Goal: Task Accomplishment & Management: Manage account settings

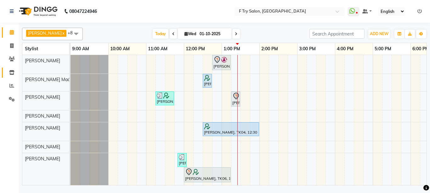
scroll to position [0, 16]
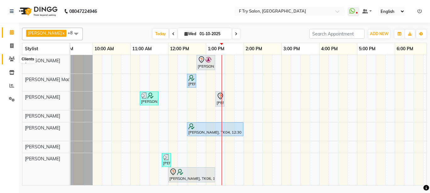
click at [8, 59] on span at bounding box center [11, 59] width 11 height 7
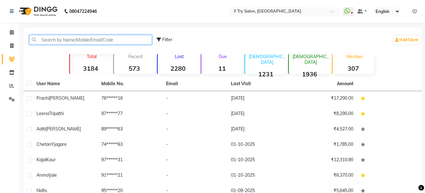
click at [54, 42] on input "text" at bounding box center [90, 40] width 123 height 10
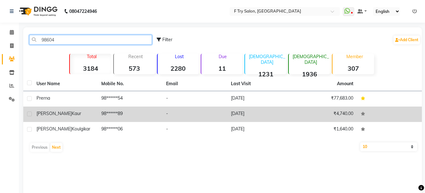
type input "98604"
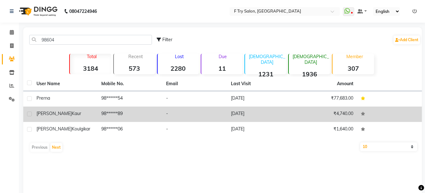
click at [102, 113] on td "98******89" at bounding box center [130, 114] width 65 height 15
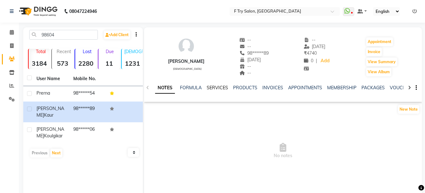
click at [212, 89] on link "SERVICES" at bounding box center [217, 88] width 21 height 6
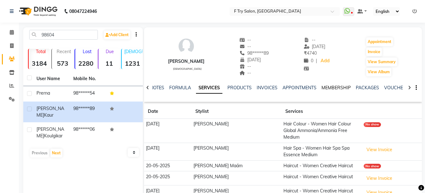
click at [341, 87] on link "MEMBERSHIP" at bounding box center [336, 88] width 29 height 6
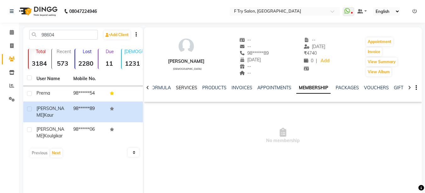
click at [187, 88] on link "SERVICES" at bounding box center [186, 88] width 21 height 6
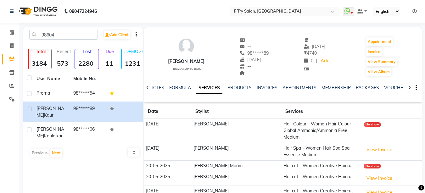
drag, startPoint x: 0, startPoint y: 91, endPoint x: 155, endPoint y: 12, distance: 174.1
click at [155, 12] on app-home "08047224946 Select Location × F Try Salon, Kharadi WhatsApp Status ✕ Status: Di…" at bounding box center [212, 113] width 425 height 227
click at [11, 32] on icon at bounding box center [12, 32] width 4 height 5
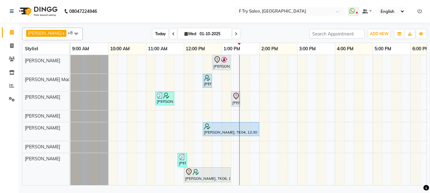
click at [153, 32] on span "Today" at bounding box center [161, 34] width 16 height 10
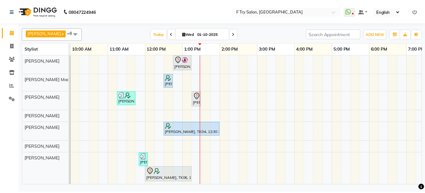
scroll to position [0, 36]
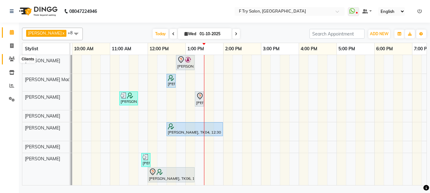
click at [13, 57] on icon at bounding box center [12, 59] width 6 height 5
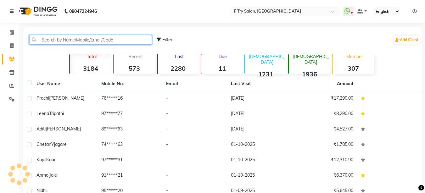
click at [78, 40] on input "text" at bounding box center [90, 40] width 123 height 10
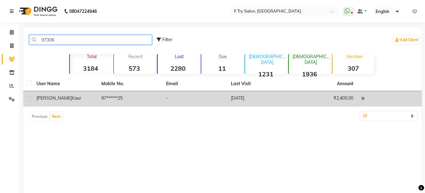
type input "97306"
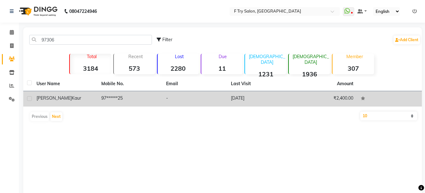
click at [72, 96] on span "Kaur" at bounding box center [76, 98] width 9 height 6
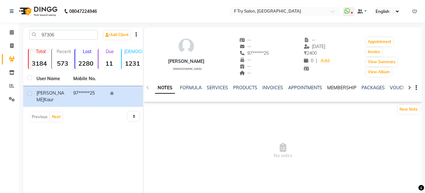
click at [337, 86] on link "MEMBERSHIP" at bounding box center [341, 88] width 29 height 6
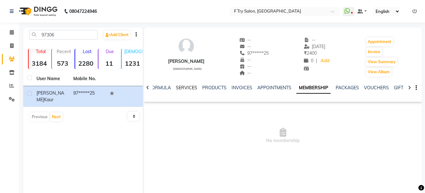
click at [185, 85] on link "SERVICES" at bounding box center [186, 88] width 21 height 6
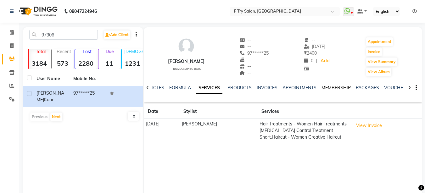
click at [329, 86] on link "MEMBERSHIP" at bounding box center [336, 88] width 29 height 6
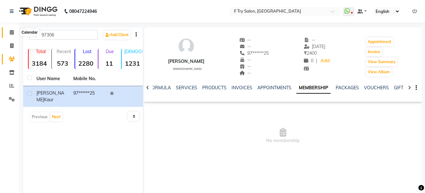
click at [13, 32] on icon at bounding box center [12, 32] width 4 height 5
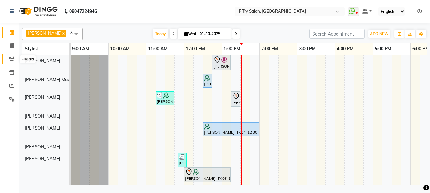
click at [13, 59] on icon at bounding box center [12, 59] width 6 height 5
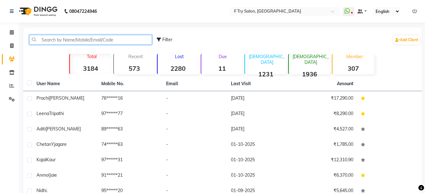
click at [64, 41] on input "text" at bounding box center [90, 40] width 123 height 10
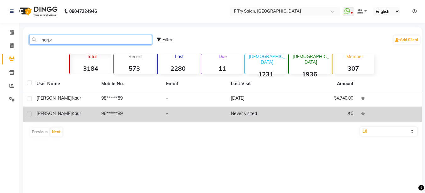
type input "harpr"
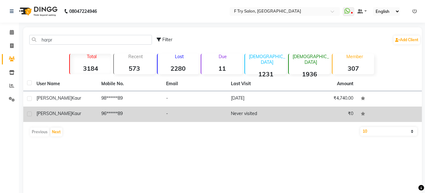
click at [107, 114] on td "96******89" at bounding box center [130, 114] width 65 height 15
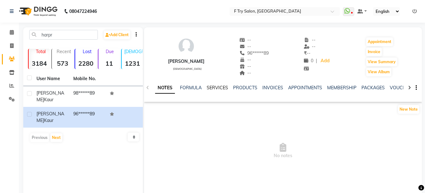
click at [212, 87] on link "SERVICES" at bounding box center [217, 88] width 21 height 6
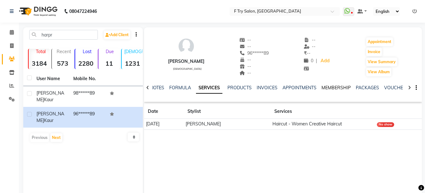
click at [334, 87] on link "MEMBERSHIP" at bounding box center [336, 88] width 29 height 6
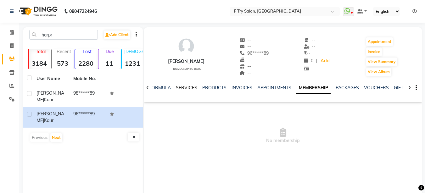
click at [185, 87] on link "SERVICES" at bounding box center [186, 88] width 21 height 6
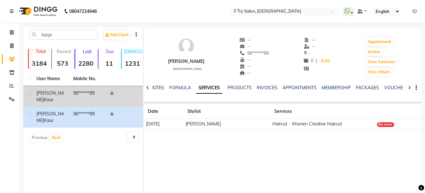
click at [77, 97] on td "98******89" at bounding box center [88, 96] width 37 height 21
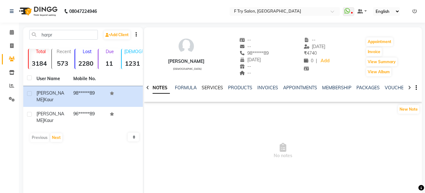
click at [217, 87] on link "SERVICES" at bounding box center [212, 88] width 21 height 6
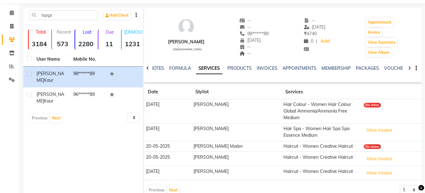
scroll to position [32, 0]
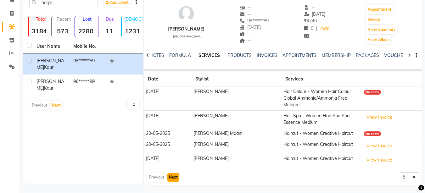
click at [175, 173] on button "Next" at bounding box center [173, 177] width 12 height 9
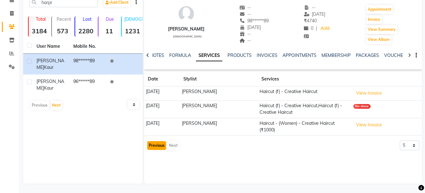
click at [156, 144] on button "Previous" at bounding box center [156, 145] width 19 height 9
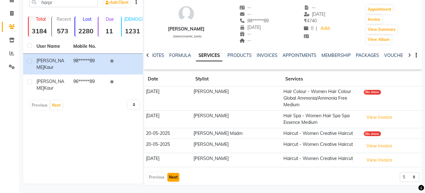
click at [172, 173] on button "Next" at bounding box center [173, 177] width 12 height 9
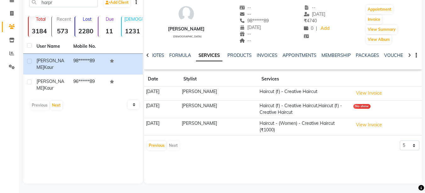
click at [176, 145] on div "Previous Next" at bounding box center [163, 146] width 33 height 10
click at [155, 145] on button "Previous" at bounding box center [156, 145] width 19 height 9
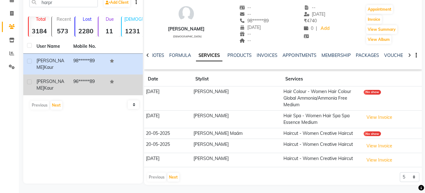
click at [53, 85] on span "Kaur" at bounding box center [48, 88] width 9 height 6
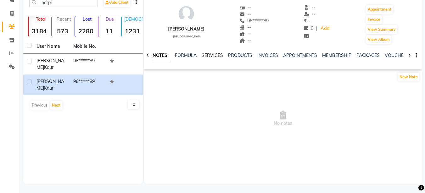
click at [210, 55] on link "SERVICES" at bounding box center [212, 56] width 21 height 6
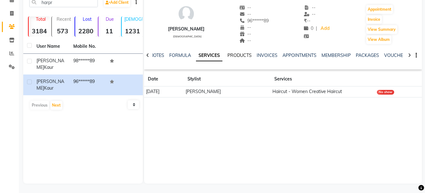
click at [237, 55] on link "PRODUCTS" at bounding box center [240, 56] width 24 height 6
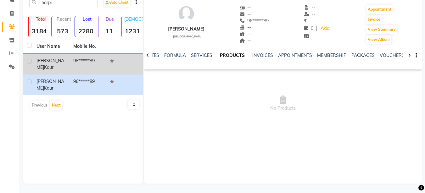
click at [92, 61] on td "98******89" at bounding box center [88, 64] width 37 height 21
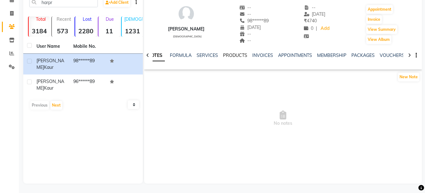
click at [237, 54] on link "PRODUCTS" at bounding box center [235, 56] width 24 height 6
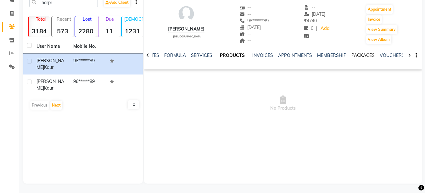
click at [362, 54] on link "PACKAGES" at bounding box center [362, 56] width 23 height 6
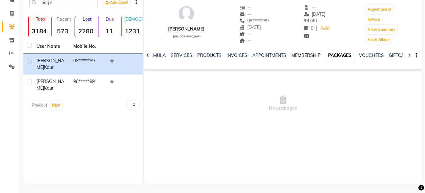
click at [305, 54] on link "MEMBERSHIP" at bounding box center [305, 56] width 29 height 6
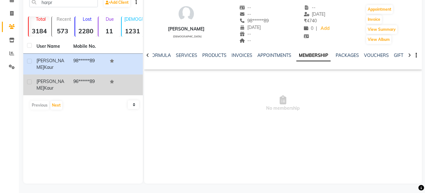
click at [83, 75] on td "96******89" at bounding box center [88, 85] width 37 height 21
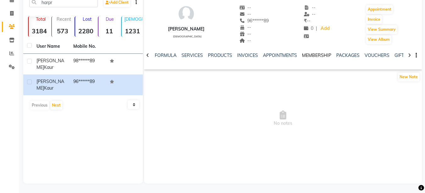
click at [316, 55] on link "MEMBERSHIP" at bounding box center [316, 56] width 29 height 6
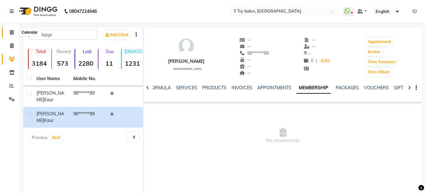
click at [10, 32] on icon at bounding box center [12, 32] width 4 height 5
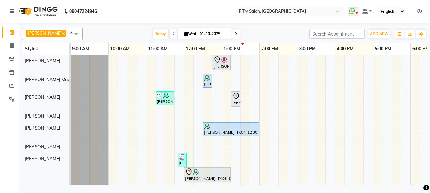
click at [184, 32] on icon at bounding box center [185, 34] width 3 height 4
select select "10"
select select "2025"
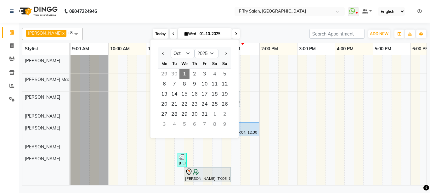
click at [153, 34] on span "Today" at bounding box center [161, 34] width 16 height 10
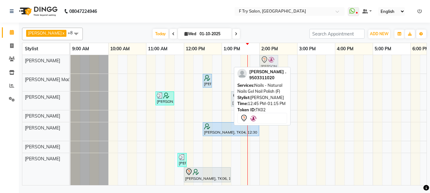
drag, startPoint x: 222, startPoint y: 60, endPoint x: 267, endPoint y: 57, distance: 45.5
click at [70, 57] on div "[PERSON_NAME] ., TK02, 12:45 PM-01:15 PM, Nails - Natural Nails Gel Nail Polish…" at bounding box center [70, 64] width 0 height 19
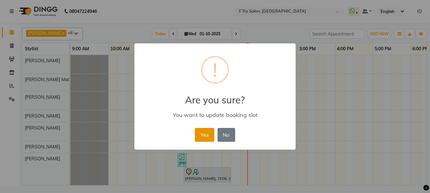
click at [205, 134] on button "Yes" at bounding box center [204, 135] width 19 height 14
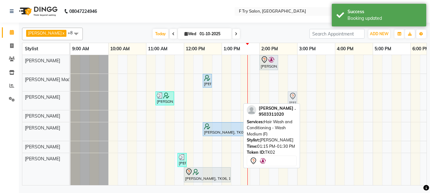
drag, startPoint x: 237, startPoint y: 98, endPoint x: 294, endPoint y: 101, distance: 57.0
click at [70, 101] on div "[PERSON_NAME] Jaie, TK03, 11:15 AM-11:45 AM, Haircut and Hair Styling - Boy-Bas…" at bounding box center [70, 101] width 0 height 19
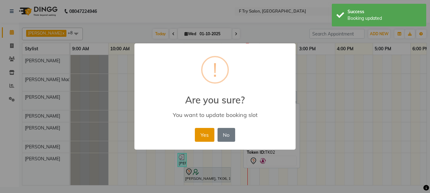
click at [207, 136] on button "Yes" at bounding box center [204, 135] width 19 height 14
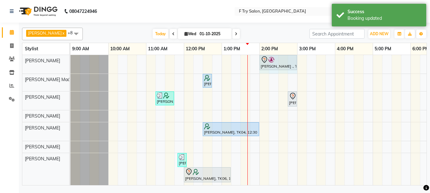
drag, startPoint x: 278, startPoint y: 61, endPoint x: 290, endPoint y: 59, distance: 13.0
click at [70, 59] on div "[PERSON_NAME] ., TK02, 02:00 PM-02:30 PM, Nails - Natural Nails Gel Nail Polish…" at bounding box center [70, 64] width 0 height 19
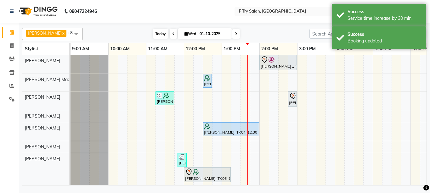
click at [153, 33] on span "Today" at bounding box center [161, 34] width 16 height 10
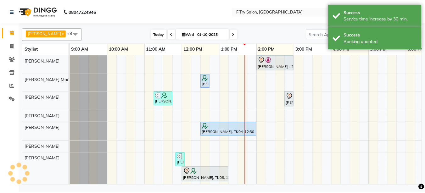
scroll to position [0, 135]
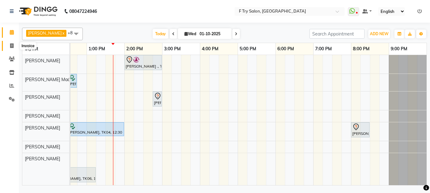
click at [12, 45] on icon at bounding box center [11, 45] width 3 height 5
select select "793"
select select "service"
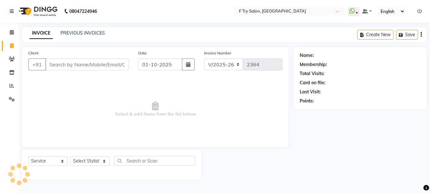
click at [98, 66] on input "Client" at bounding box center [86, 65] width 83 height 12
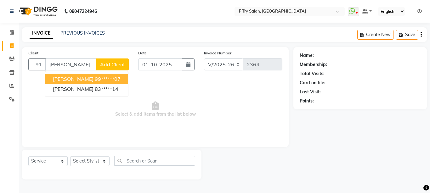
click at [86, 78] on span "[PERSON_NAME]" at bounding box center [73, 79] width 41 height 6
type input "99******07"
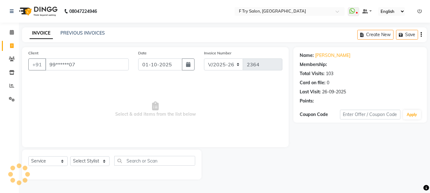
select select "1: Object"
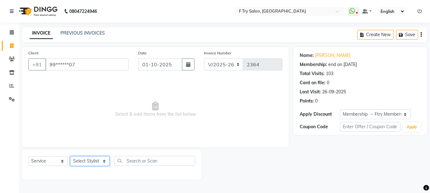
select select "54011"
click at [70, 156] on select "Select Stylist [PERSON_NAME] [PERSON_NAME] Ftry Agent Ftry Manager [PERSON_NAME…" at bounding box center [89, 161] width 39 height 10
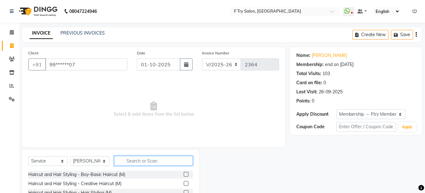
click at [143, 159] on input "text" at bounding box center [153, 161] width 79 height 10
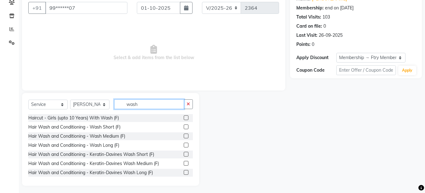
scroll to position [59, 0]
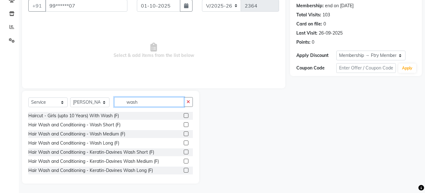
type input "wash"
click at [184, 133] on label at bounding box center [186, 134] width 5 height 5
click at [184, 133] on input "checkbox" at bounding box center [186, 134] width 4 height 4
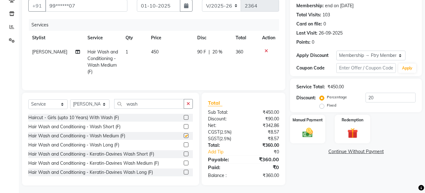
checkbox input "false"
click at [375, 98] on input "20" at bounding box center [391, 98] width 50 height 10
type input "2"
type input "30"
click at [309, 125] on div "Manual Payment" at bounding box center [307, 129] width 37 height 30
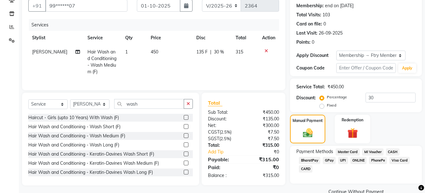
click at [343, 160] on span "UPI" at bounding box center [343, 160] width 10 height 7
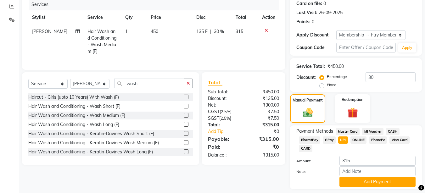
scroll to position [98, 0]
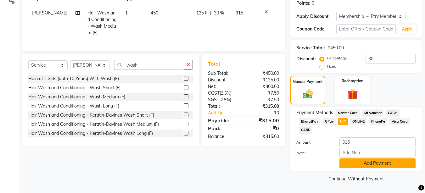
click at [376, 163] on button "Add Payment" at bounding box center [378, 164] width 76 height 10
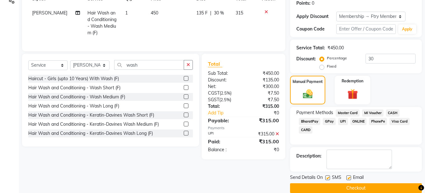
scroll to position [107, 0]
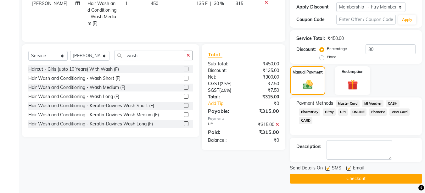
click at [363, 178] on button "Checkout" at bounding box center [356, 179] width 132 height 10
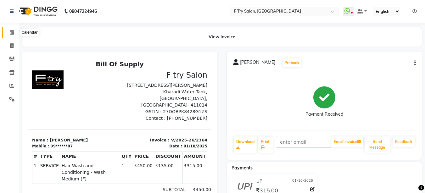
click at [10, 33] on icon at bounding box center [12, 32] width 4 height 5
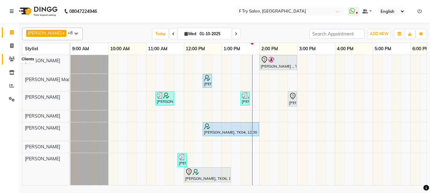
click at [11, 58] on icon at bounding box center [12, 59] width 6 height 5
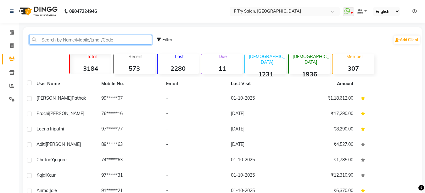
click at [48, 41] on input "text" at bounding box center [90, 40] width 123 height 10
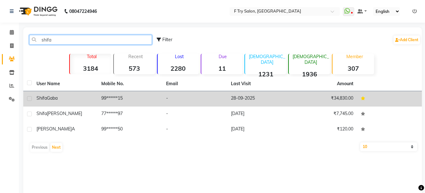
type input "shifa"
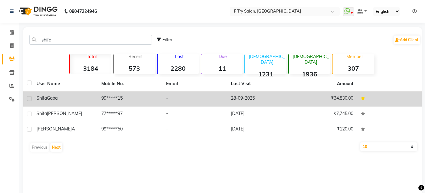
click at [60, 97] on div "[PERSON_NAME]" at bounding box center [65, 98] width 57 height 7
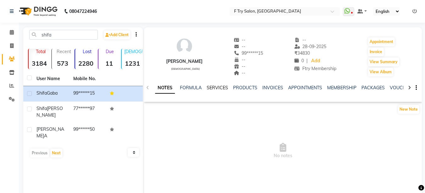
click at [212, 86] on link "SERVICES" at bounding box center [217, 88] width 21 height 6
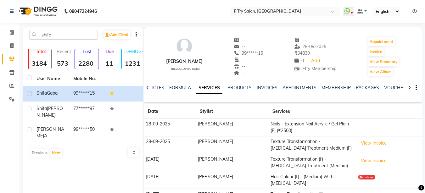
click at [367, 150] on td "View Invoice" at bounding box center [389, 145] width 66 height 18
click at [374, 143] on button "View Invoice" at bounding box center [373, 143] width 31 height 10
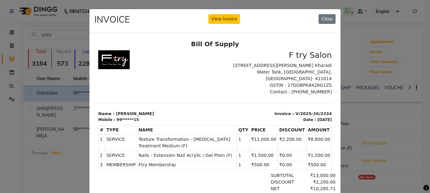
click at [382, 122] on ngb-modal-window "INVOICE View Invoice Close" at bounding box center [215, 96] width 430 height 193
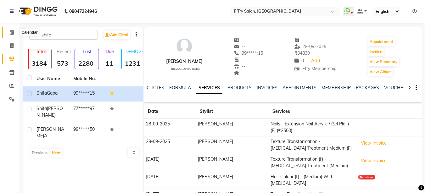
click at [10, 33] on icon at bounding box center [12, 32] width 4 height 5
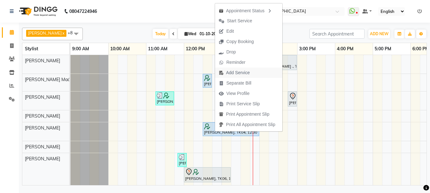
click at [239, 73] on span "Add Service" at bounding box center [238, 73] width 24 height 7
select select "70065"
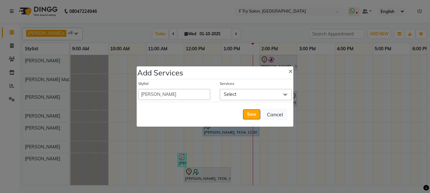
click at [230, 94] on span "Select" at bounding box center [230, 95] width 13 height 6
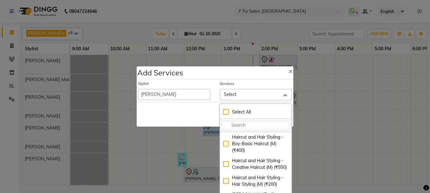
click at [233, 129] on li at bounding box center [255, 125] width 71 height 13
click at [236, 124] on input "multiselect-search" at bounding box center [255, 125] width 65 height 7
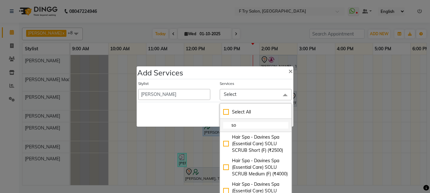
type input "sol"
checkbox input "true"
type input "solo"
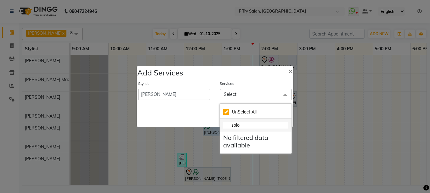
checkbox input "false"
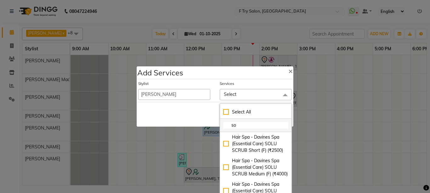
type input "s"
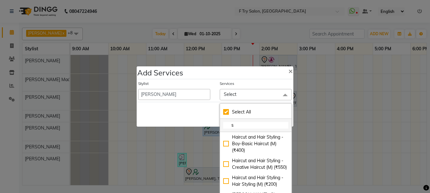
checkbox input "true"
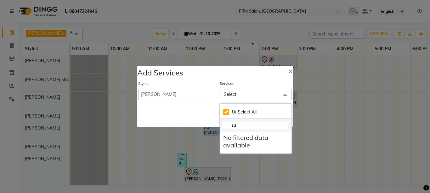
type input "s"
checkbox input "false"
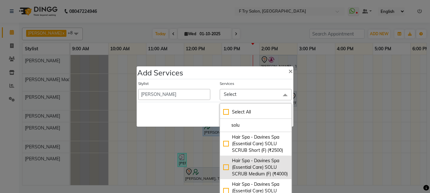
scroll to position [38, 0]
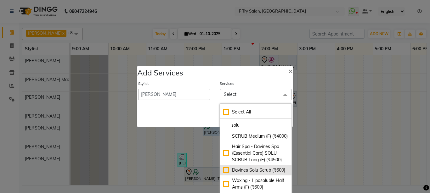
type input "solu"
click at [225, 174] on div "Davines Solu Scrub (₹600)" at bounding box center [255, 170] width 65 height 7
checkbox input "true"
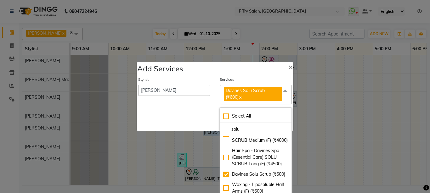
click at [190, 108] on div "Save Cancel" at bounding box center [215, 118] width 157 height 25
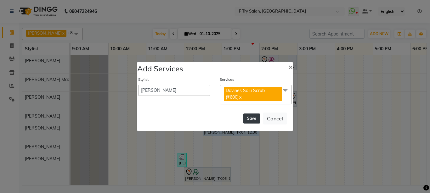
click at [255, 116] on button "Save" at bounding box center [251, 119] width 17 height 10
select select "54011"
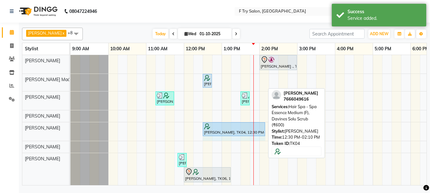
drag, startPoint x: 264, startPoint y: 128, endPoint x: 259, endPoint y: 129, distance: 4.9
click at [70, 129] on div "[PERSON_NAME], TK04, 12:30 PM-02:10 PM, Hair Spa - Spa Essence Medium (F), Davi…" at bounding box center [70, 131] width 0 height 19
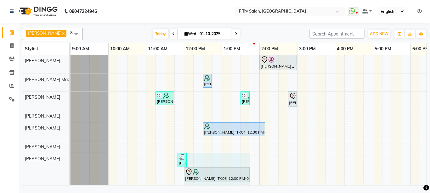
drag, startPoint x: 231, startPoint y: 173, endPoint x: 248, endPoint y: 172, distance: 17.4
click at [70, 172] on div "[PERSON_NAME], TK05, 11:50 AM-12:05 PM, Waxing - Bead Upper Lips/ [GEOGRAPHIC_D…" at bounding box center [70, 169] width 0 height 33
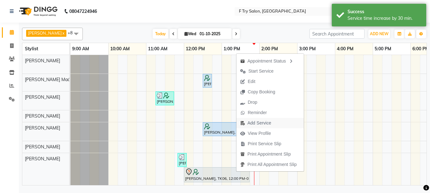
click at [255, 126] on span "Add Service" at bounding box center [259, 123] width 24 height 7
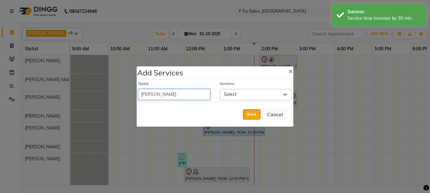
select select "70065"
click at [138, 89] on select "[PERSON_NAME] [PERSON_NAME] Ftry Agent Ftry Manager [PERSON_NAME] [PERSON_NAME]…" at bounding box center [174, 94] width 72 height 11
select select "795"
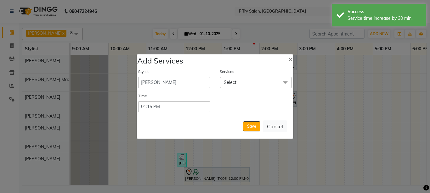
click at [227, 82] on span "Select" at bounding box center [230, 83] width 13 height 6
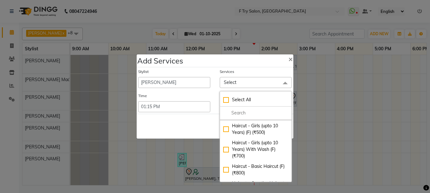
scroll to position [189, 0]
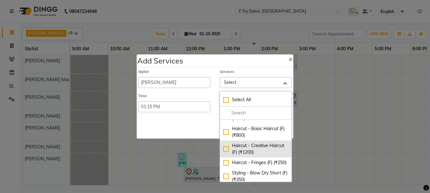
click at [224, 143] on div "Haircut - Creative Haircut (F) (₹1200)" at bounding box center [255, 149] width 65 height 13
checkbox input "true"
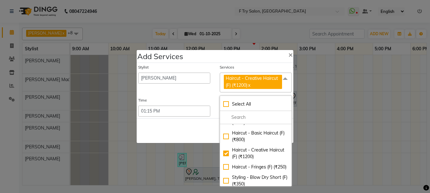
click at [173, 96] on div "Stylist [PERSON_NAME] [PERSON_NAME] Ftry Agent Ftry Manager [PERSON_NAME] [PERS…" at bounding box center [215, 90] width 157 height 55
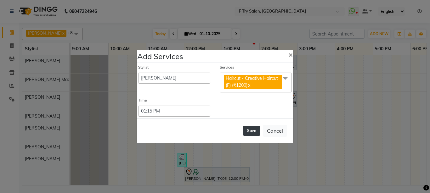
click at [248, 130] on button "Save" at bounding box center [251, 131] width 17 height 10
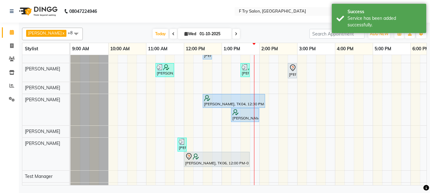
scroll to position [42, 0]
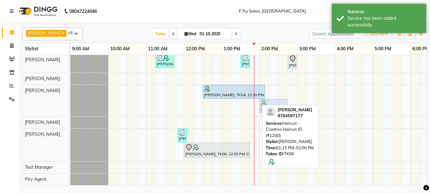
drag, startPoint x: 235, startPoint y: 99, endPoint x: 260, endPoint y: 99, distance: 24.9
click at [70, 99] on div "[PERSON_NAME], TK04, 12:30 PM-02:10 PM, Hair Spa - Spa Essence Medium (F), Davi…" at bounding box center [70, 100] width 0 height 31
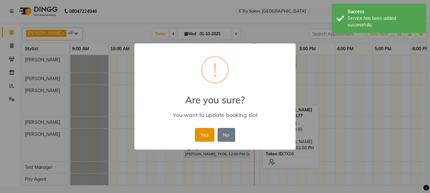
click at [209, 134] on button "Yes" at bounding box center [204, 135] width 19 height 14
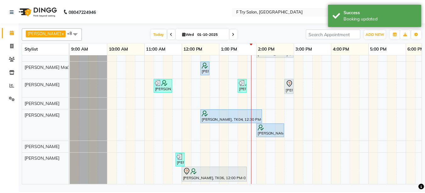
scroll to position [4, 0]
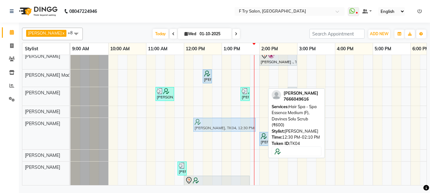
drag, startPoint x: 216, startPoint y: 121, endPoint x: 210, endPoint y: 122, distance: 6.1
click at [70, 122] on div "[PERSON_NAME], TK04, 12:30 PM-02:10 PM, Hair Spa - Spa Essence Medium (F), Davi…" at bounding box center [70, 133] width 0 height 31
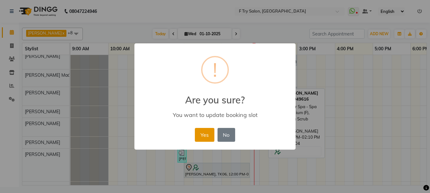
click at [203, 132] on button "Yes" at bounding box center [204, 135] width 19 height 14
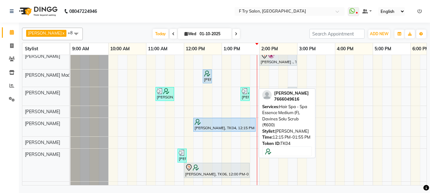
click at [70, 127] on div "[PERSON_NAME], TK04, 12:15 PM-01:55 PM, Hair Spa - Spa Essence Medium (F), Davi…" at bounding box center [70, 127] width 0 height 19
click at [247, 127] on div "[PERSON_NAME], TK04, 12:15 PM-01:55 PM, Hair Spa - Spa Essence Medium (F), Davi…" at bounding box center [224, 125] width 61 height 12
select select "5"
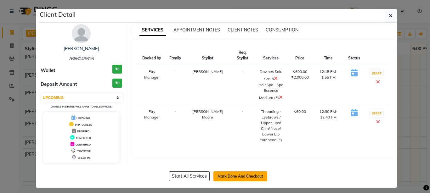
click at [248, 175] on button "Mark Done And Checkout" at bounding box center [240, 176] width 54 height 10
select select "service"
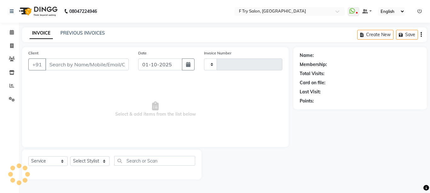
type input "2365"
select select "793"
type input "76******16"
select select "70065"
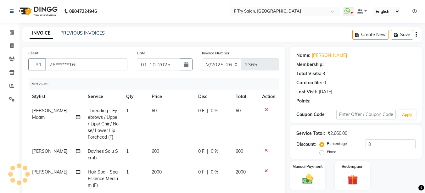
select select "1: Object"
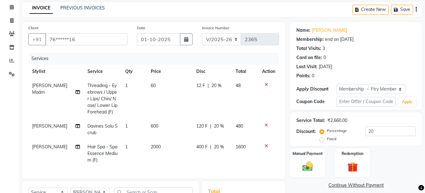
scroll to position [38, 0]
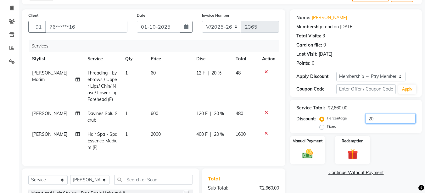
click at [379, 120] on input "20" at bounding box center [391, 119] width 50 height 10
type input "2"
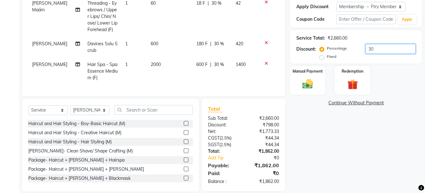
scroll to position [120, 0]
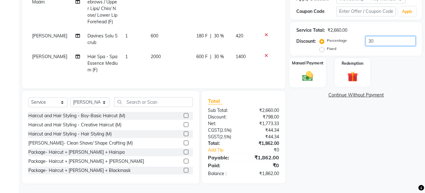
type input "30"
click at [311, 75] on img at bounding box center [308, 76] width 18 height 13
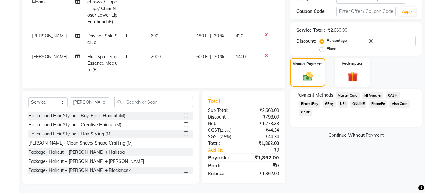
click at [305, 109] on span "CARD" at bounding box center [306, 112] width 14 height 7
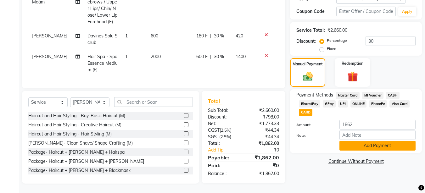
click at [353, 141] on button "Add Payment" at bounding box center [378, 146] width 76 height 10
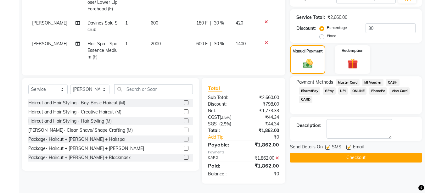
scroll to position [133, 0]
click at [357, 153] on button "Checkout" at bounding box center [356, 158] width 132 height 10
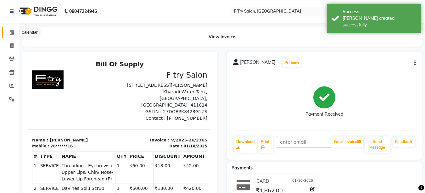
click at [10, 33] on icon at bounding box center [12, 32] width 4 height 5
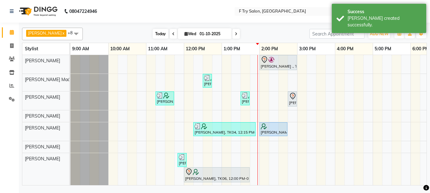
click at [155, 33] on span "Today" at bounding box center [161, 34] width 16 height 10
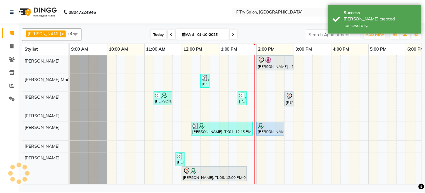
scroll to position [0, 135]
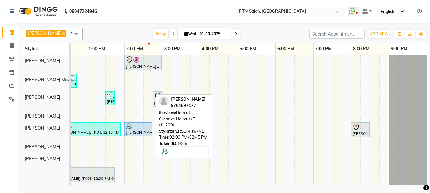
click at [137, 132] on div "[PERSON_NAME], TK06, 02:00 PM-02:45 PM, Haircut - Creative Haircut (F) (₹1200)" at bounding box center [138, 129] width 27 height 12
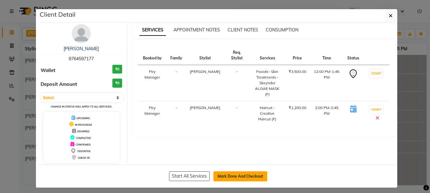
click at [250, 171] on button "Mark Done And Checkout" at bounding box center [240, 176] width 54 height 10
select select "793"
select select "service"
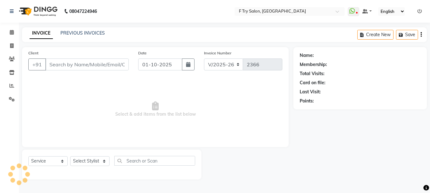
type input "97******77"
select select "70065"
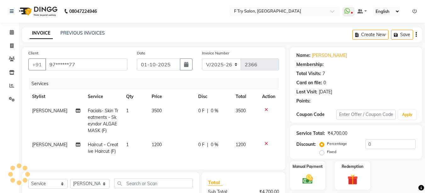
select select "1: Object"
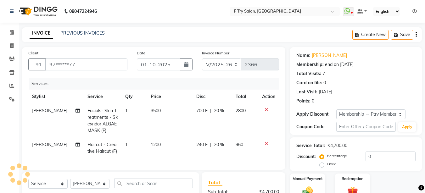
type input "20"
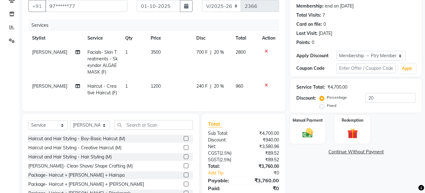
scroll to position [86, 0]
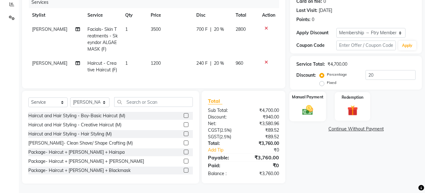
click at [294, 100] on div "Manual Payment" at bounding box center [307, 107] width 37 height 30
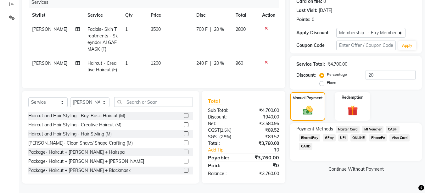
click at [337, 134] on div "UPI" at bounding box center [342, 138] width 12 height 8
click at [339, 134] on span "UPI" at bounding box center [343, 137] width 10 height 7
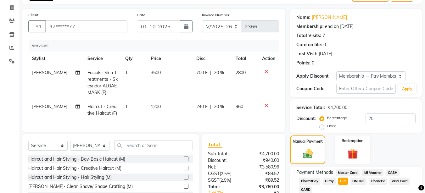
scroll to position [98, 0]
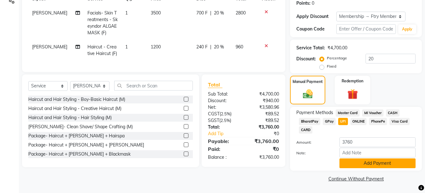
click at [354, 159] on button "Add Payment" at bounding box center [378, 164] width 76 height 10
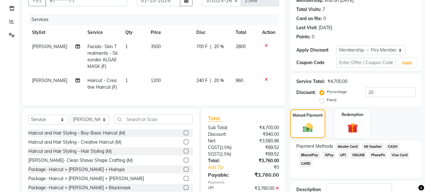
scroll to position [107, 0]
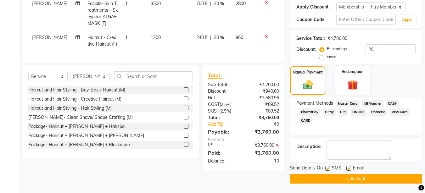
click at [326, 180] on button "Checkout" at bounding box center [356, 179] width 132 height 10
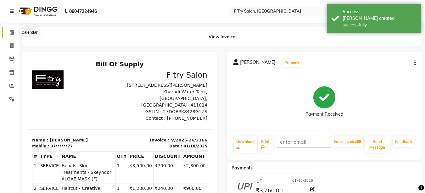
drag, startPoint x: 14, startPoint y: 33, endPoint x: 18, endPoint y: 32, distance: 4.6
click at [14, 33] on span at bounding box center [11, 32] width 11 height 7
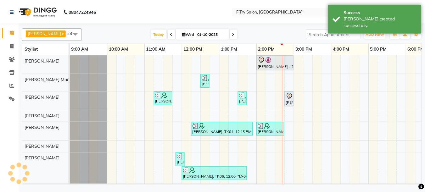
scroll to position [0, 135]
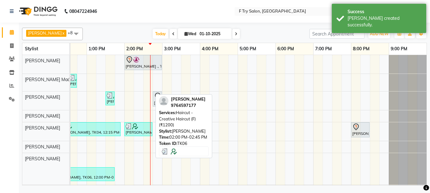
click at [139, 129] on div at bounding box center [138, 126] width 25 height 6
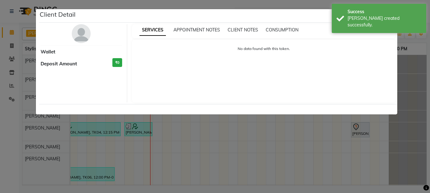
select select "3"
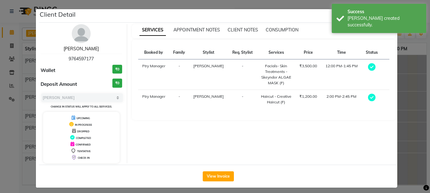
click at [86, 47] on link "[PERSON_NAME]" at bounding box center [81, 49] width 35 height 6
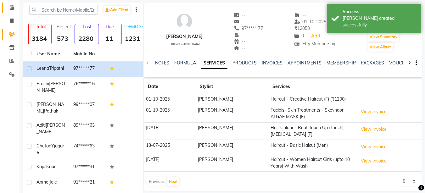
scroll to position [38, 0]
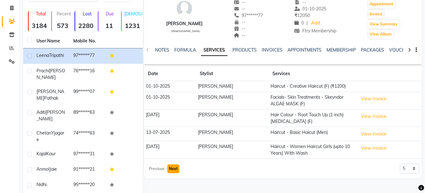
click at [168, 169] on button "Next" at bounding box center [173, 169] width 12 height 9
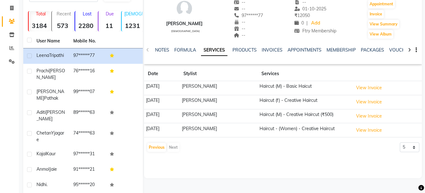
click at [169, 146] on div "Previous Next" at bounding box center [163, 148] width 33 height 10
click at [154, 146] on button "Previous" at bounding box center [156, 147] width 19 height 9
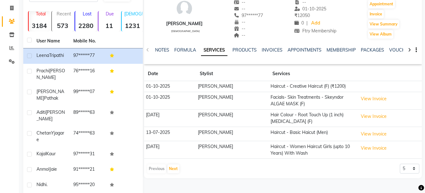
click at [244, 53] on div "PRODUCTS" at bounding box center [245, 50] width 24 height 7
click at [244, 51] on link "PRODUCTS" at bounding box center [245, 50] width 24 height 6
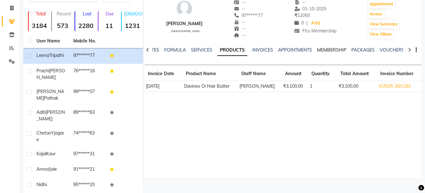
click at [335, 51] on link "MEMBERSHIP" at bounding box center [331, 50] width 29 height 6
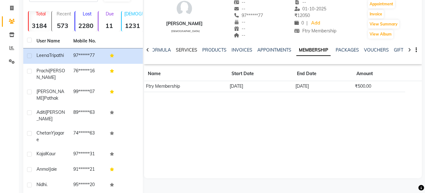
click at [187, 49] on link "SERVICES" at bounding box center [186, 50] width 21 height 6
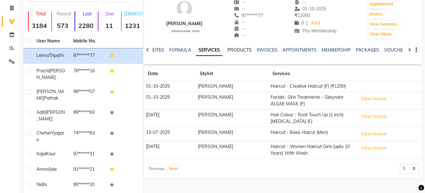
click at [242, 49] on link "PRODUCTS" at bounding box center [240, 50] width 24 height 6
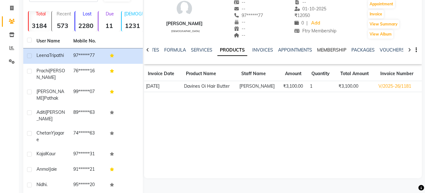
click at [326, 50] on link "MEMBERSHIP" at bounding box center [331, 50] width 29 height 6
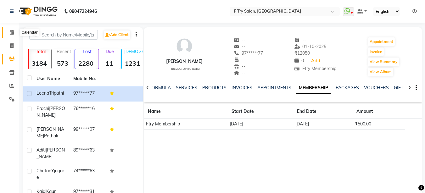
click at [14, 31] on span at bounding box center [11, 32] width 11 height 7
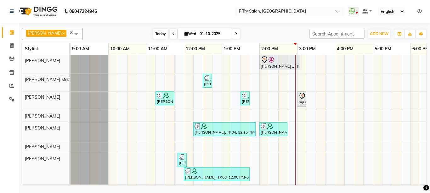
click at [153, 33] on span "Today" at bounding box center [161, 34] width 16 height 10
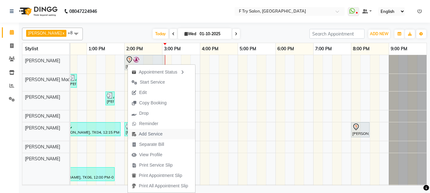
click at [152, 136] on span "Add Service" at bounding box center [151, 134] width 24 height 7
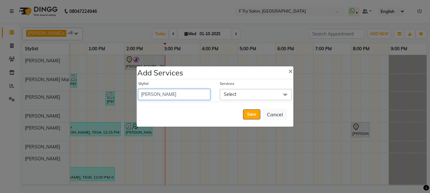
select select "14056"
click at [138, 89] on select "[PERSON_NAME] [PERSON_NAME] Ftry Agent Ftry Manager [PERSON_NAME] [PERSON_NAME]…" at bounding box center [174, 94] width 72 height 11
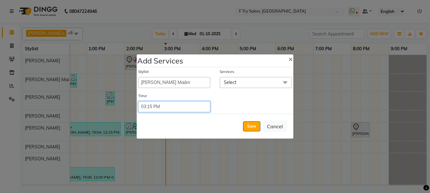
select select "885"
click at [138, 101] on select "Select 09:00 AM 09:15 AM 09:30 AM 09:45 AM 10:00 AM 10:15 AM 10:30 AM 10:45 AM …" at bounding box center [174, 106] width 72 height 11
click at [227, 80] on span "Select" at bounding box center [230, 83] width 13 height 6
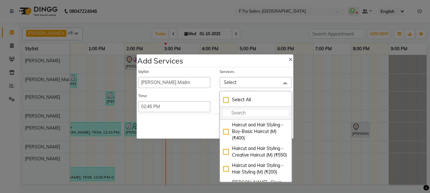
click at [237, 115] on input "multiselect-search" at bounding box center [255, 113] width 65 height 7
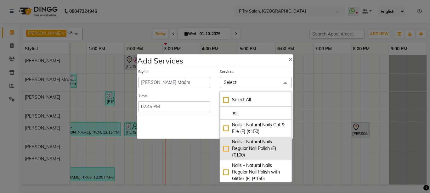
type input "nail"
click at [223, 149] on div "Nails - Natural Nails Regular Nail Polish (F) (₹100)" at bounding box center [255, 149] width 65 height 20
checkbox input "true"
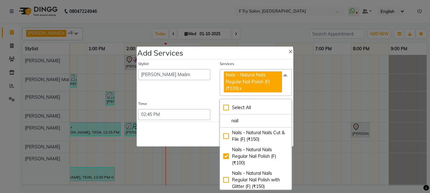
click at [198, 93] on div "Stylist [PERSON_NAME] [PERSON_NAME] Ftry Agent Ftry Manager [PERSON_NAME] [PERS…" at bounding box center [173, 78] width 81 height 35
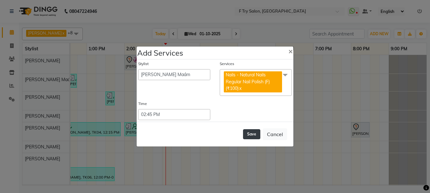
click at [253, 135] on button "Save" at bounding box center [251, 134] width 17 height 10
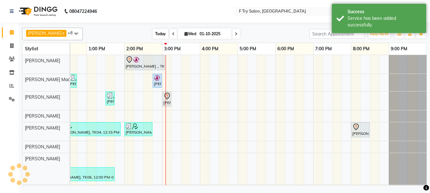
click at [153, 34] on span "Today" at bounding box center [161, 34] width 16 height 10
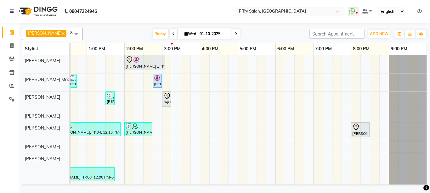
click at [150, 65] on div "[PERSON_NAME] ., TK02, 02:00 PM-03:05 PM, Nails - Natural Nails Gel Nail Polish…" at bounding box center [144, 62] width 39 height 13
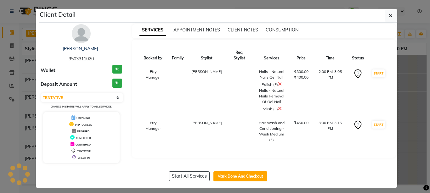
select select "select"
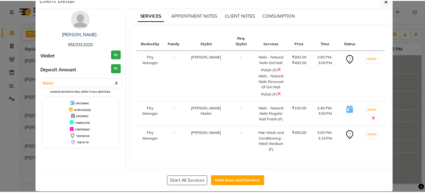
scroll to position [23, 0]
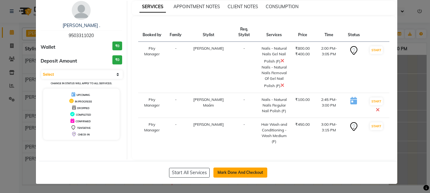
click at [247, 173] on button "Mark Done And Checkout" at bounding box center [240, 173] width 54 height 10
select select "793"
select select "service"
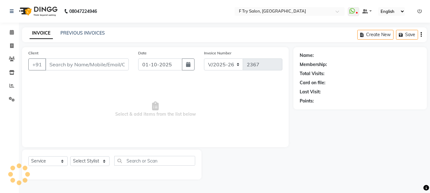
type input "95******20"
select select "14056"
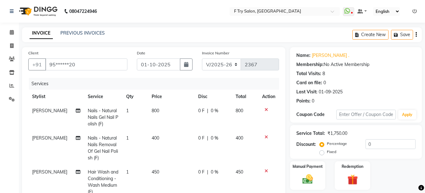
click at [212, 111] on span "0 %" at bounding box center [215, 111] width 8 height 7
select select "13914"
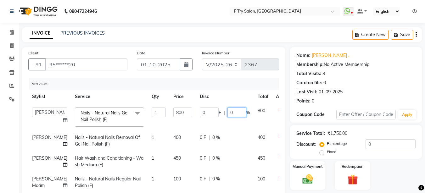
click at [229, 112] on input "0" at bounding box center [237, 113] width 19 height 10
type input "2"
type input "3"
type input "20"
click at [224, 120] on td "0 F | 20 %" at bounding box center [225, 117] width 58 height 27
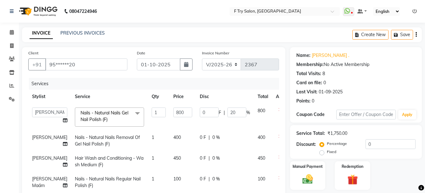
select select "13914"
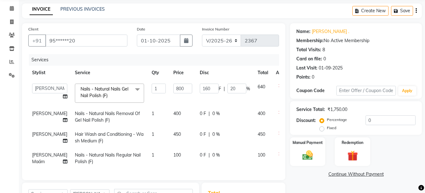
scroll to position [38, 0]
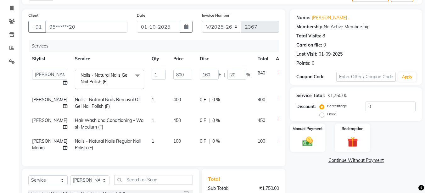
click at [212, 100] on span "0 %" at bounding box center [216, 100] width 8 height 7
select select "13914"
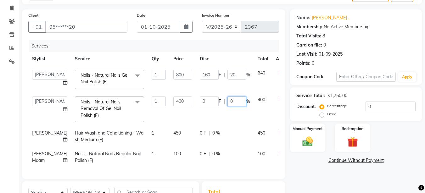
click at [228, 101] on input "0" at bounding box center [237, 102] width 19 height 10
type input "20"
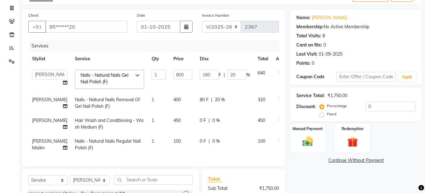
click at [256, 119] on tbody "[PERSON_NAME] [PERSON_NAME] Ftry Agent Ftry Manager [PERSON_NAME] [PERSON_NAME]…" at bounding box center [160, 110] width 265 height 89
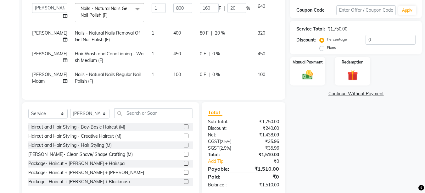
scroll to position [89, 0]
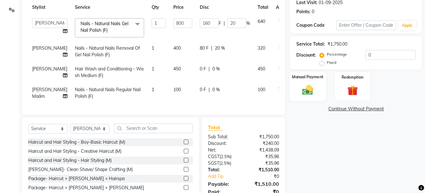
click at [303, 85] on img at bounding box center [308, 90] width 18 height 13
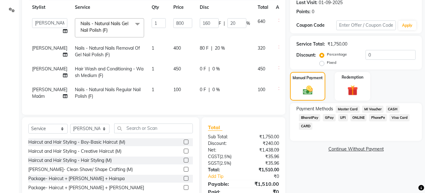
click at [340, 117] on span "UPI" at bounding box center [343, 117] width 10 height 7
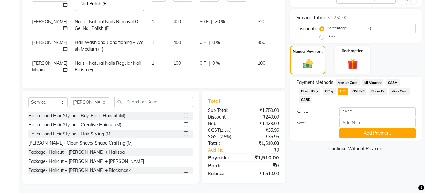
scroll to position [127, 0]
click at [365, 128] on button "Add Payment" at bounding box center [378, 133] width 76 height 10
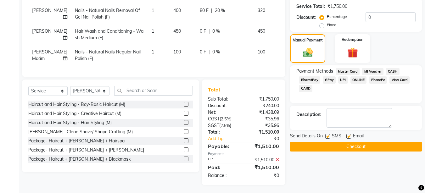
click at [351, 147] on button "Checkout" at bounding box center [356, 147] width 132 height 10
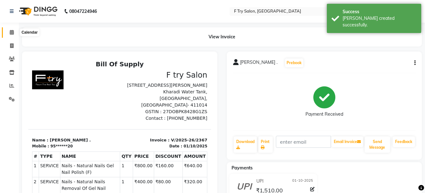
click at [14, 32] on span at bounding box center [11, 32] width 11 height 7
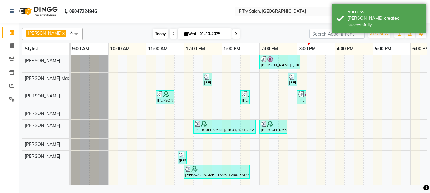
click at [156, 33] on span "Today" at bounding box center [161, 34] width 16 height 10
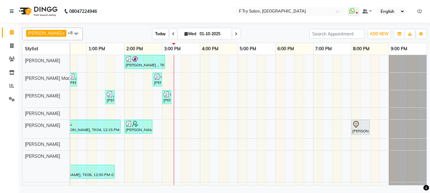
click at [156, 34] on span "Today" at bounding box center [161, 34] width 16 height 10
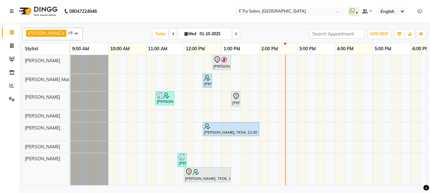
scroll to position [0, 114]
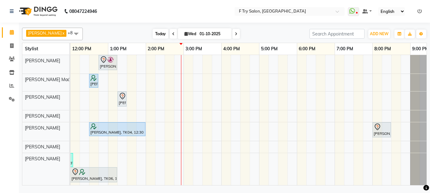
click at [155, 35] on span "Today" at bounding box center [161, 34] width 16 height 10
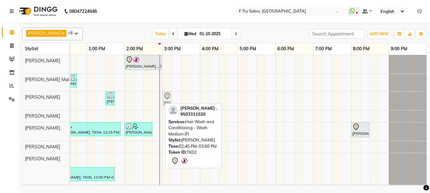
drag, startPoint x: 157, startPoint y: 99, endPoint x: 166, endPoint y: 100, distance: 8.5
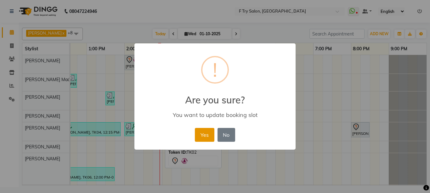
click at [207, 133] on button "Yes" at bounding box center [204, 135] width 19 height 14
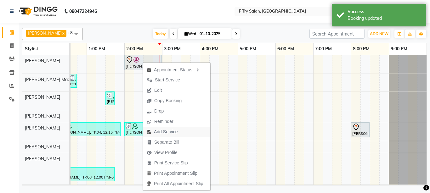
click at [164, 131] on span "Add Service" at bounding box center [166, 132] width 24 height 7
select select "13914"
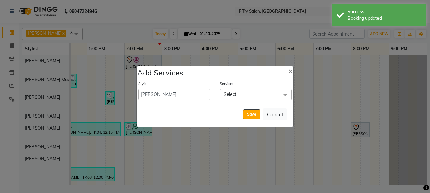
click at [233, 95] on span "Select" at bounding box center [230, 95] width 13 height 6
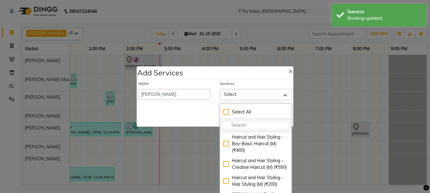
click at [247, 124] on input "multiselect-search" at bounding box center [255, 125] width 65 height 7
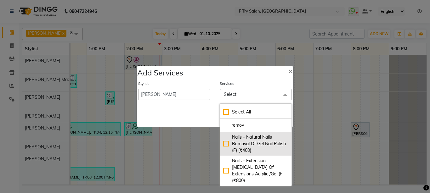
type input "remov"
click at [224, 143] on div "Nails - Natural Nails Removal Of Gel Nail Polish (F) (₹400)" at bounding box center [255, 144] width 65 height 20
checkbox input "true"
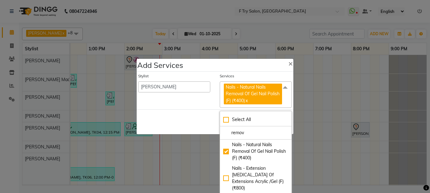
click at [197, 104] on div "Stylist [PERSON_NAME] [PERSON_NAME] Ftry Agent Ftry Manager [PERSON_NAME] [PERS…" at bounding box center [173, 90] width 81 height 35
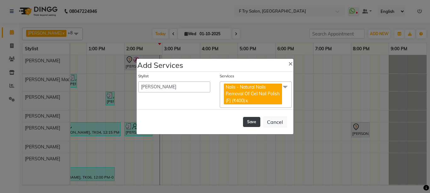
click at [255, 124] on button "Save" at bounding box center [251, 122] width 17 height 10
select select "54011"
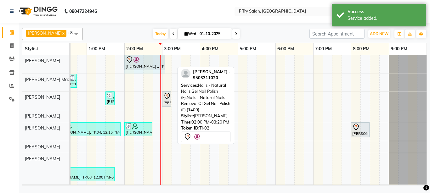
drag, startPoint x: 174, startPoint y: 62, endPoint x: 163, endPoint y: 65, distance: 11.2
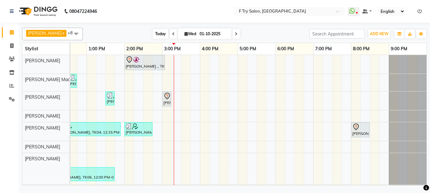
click at [156, 32] on span "Today" at bounding box center [161, 34] width 16 height 10
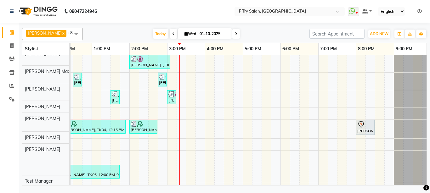
scroll to position [0, 0]
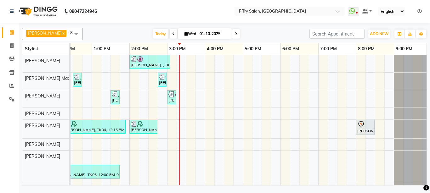
click at [232, 31] on span at bounding box center [236, 34] width 8 height 10
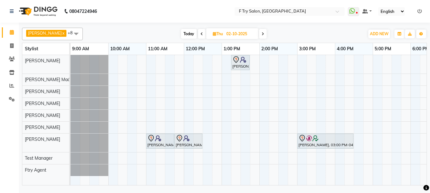
click at [184, 32] on span "Today" at bounding box center [189, 34] width 16 height 10
type input "01-10-2025"
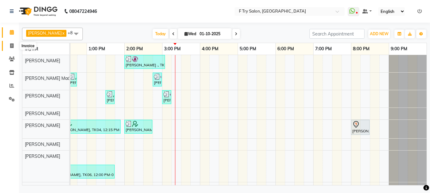
click at [11, 45] on icon at bounding box center [11, 45] width 3 height 5
select select "service"
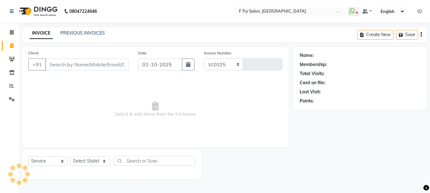
select select "793"
type input "2368"
click at [85, 163] on select "Select Stylist [PERSON_NAME] [PERSON_NAME] Ftry Agent Ftry Manager [PERSON_NAME…" at bounding box center [89, 161] width 39 height 10
select select "70065"
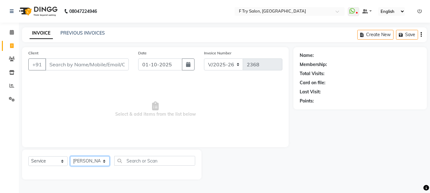
click at [70, 156] on select "Select Stylist [PERSON_NAME] [PERSON_NAME] Ftry Agent Ftry Manager [PERSON_NAME…" at bounding box center [89, 161] width 39 height 10
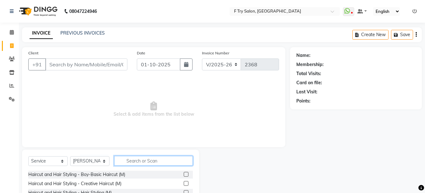
click at [141, 160] on input "text" at bounding box center [153, 161] width 79 height 10
click at [184, 173] on label at bounding box center [186, 174] width 5 height 5
click at [184, 173] on input "checkbox" at bounding box center [186, 175] width 4 height 4
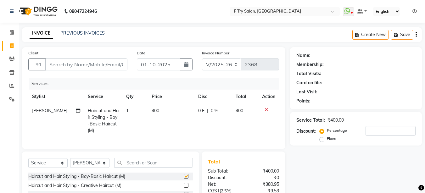
checkbox input "false"
click at [89, 65] on input "Client" at bounding box center [86, 65] width 82 height 12
click at [77, 65] on input "Client" at bounding box center [86, 65] width 82 height 12
click at [80, 65] on input "Client" at bounding box center [86, 65] width 82 height 12
type input "9"
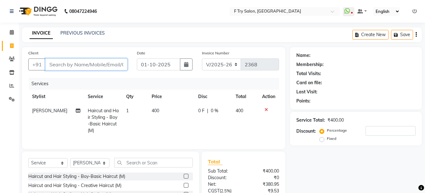
type input "0"
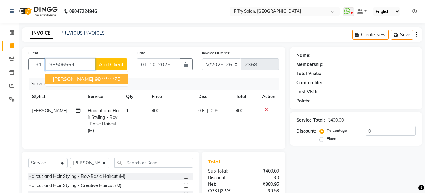
click at [70, 80] on span "Megha B" at bounding box center [73, 79] width 41 height 6
type input "98******75"
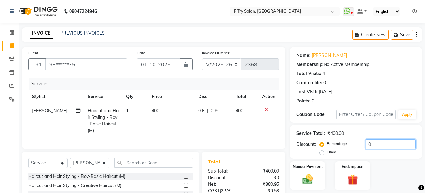
click at [388, 142] on input "0" at bounding box center [391, 144] width 50 height 10
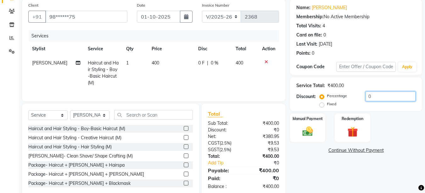
scroll to position [65, 0]
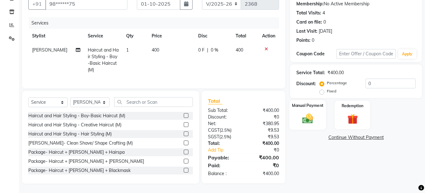
click at [317, 114] on img at bounding box center [308, 118] width 18 height 13
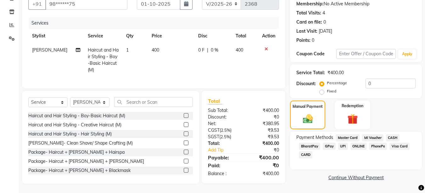
click at [393, 134] on span "CASH" at bounding box center [393, 137] width 14 height 7
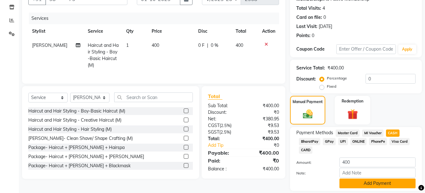
click at [380, 184] on button "Add Payment" at bounding box center [378, 184] width 76 height 10
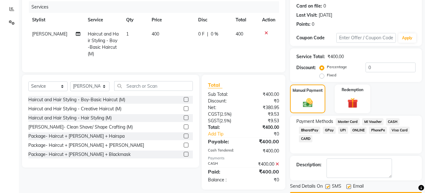
scroll to position [95, 0]
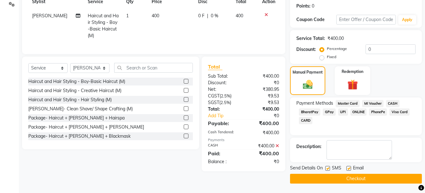
click at [361, 177] on button "Checkout" at bounding box center [356, 179] width 132 height 10
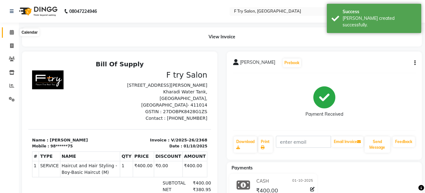
click at [12, 31] on icon at bounding box center [12, 32] width 4 height 5
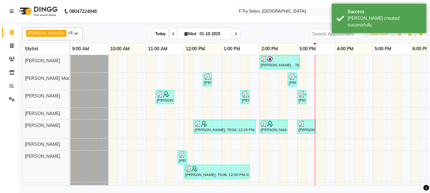
click at [153, 35] on span "Today" at bounding box center [161, 34] width 16 height 10
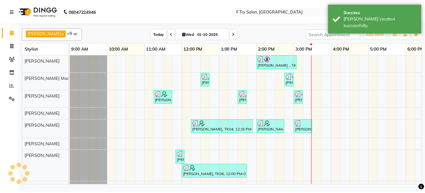
scroll to position [0, 135]
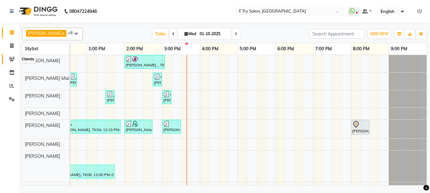
drag, startPoint x: 8, startPoint y: 60, endPoint x: 11, endPoint y: 59, distance: 3.4
click at [8, 60] on span at bounding box center [11, 59] width 11 height 7
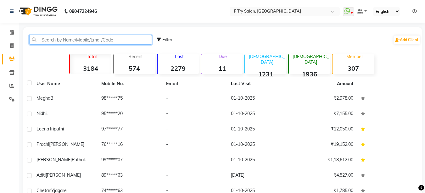
click at [116, 41] on input "text" at bounding box center [90, 40] width 123 height 10
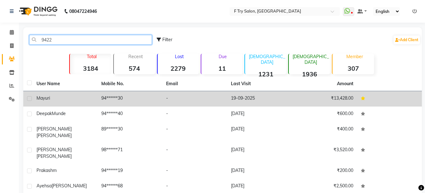
type input "9422"
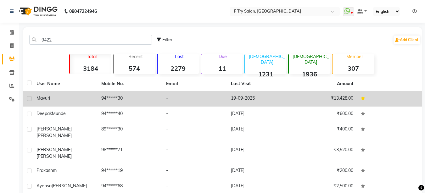
click at [143, 98] on td "94******30" at bounding box center [130, 98] width 65 height 15
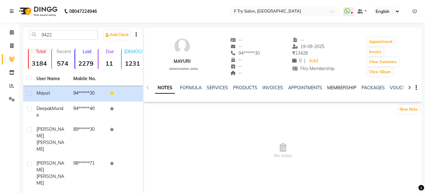
click at [348, 88] on link "MEMBERSHIP" at bounding box center [341, 88] width 29 height 6
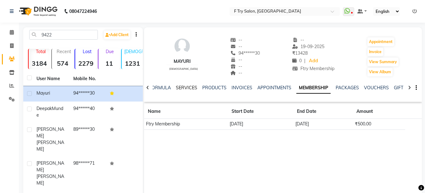
click at [187, 87] on link "SERVICES" at bounding box center [186, 88] width 21 height 6
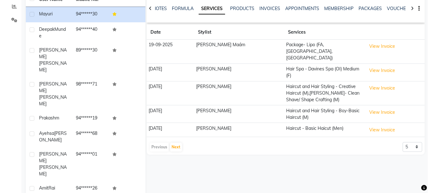
scroll to position [80, 0]
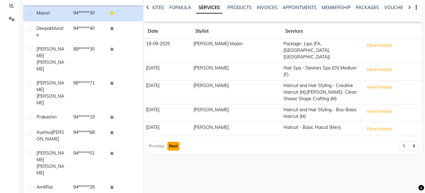
click at [171, 142] on button "Next" at bounding box center [173, 146] width 12 height 9
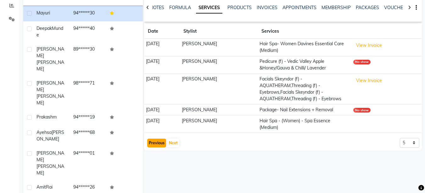
click at [160, 143] on button "Previous" at bounding box center [156, 143] width 19 height 9
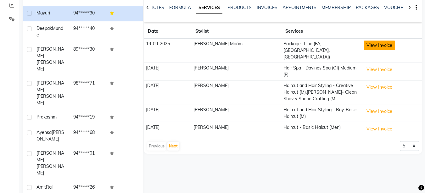
click at [381, 46] on button "View Invoice" at bounding box center [379, 46] width 31 height 10
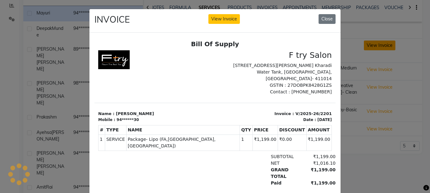
scroll to position [0, 0]
click at [328, 17] on button "Close" at bounding box center [326, 19] width 17 height 10
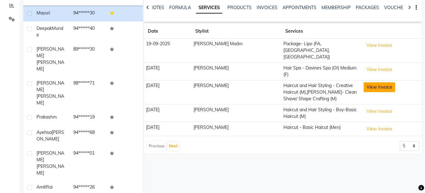
click at [364, 82] on button "View Invoice" at bounding box center [379, 87] width 31 height 10
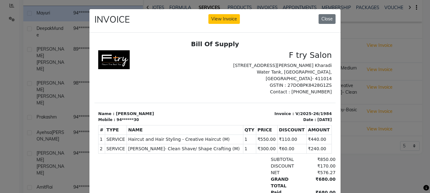
click at [327, 27] on div "INVOICE View Invoice Close" at bounding box center [214, 21] width 251 height 24
click at [318, 20] on button "Close" at bounding box center [326, 19] width 17 height 10
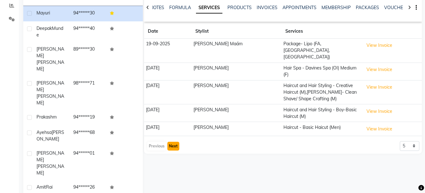
click at [176, 142] on button "Next" at bounding box center [173, 146] width 12 height 9
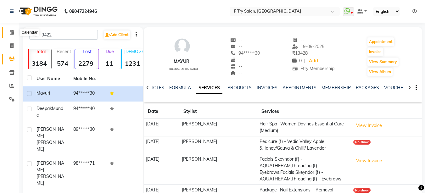
drag, startPoint x: 15, startPoint y: 34, endPoint x: 18, endPoint y: 30, distance: 5.2
click at [15, 35] on span at bounding box center [11, 32] width 11 height 7
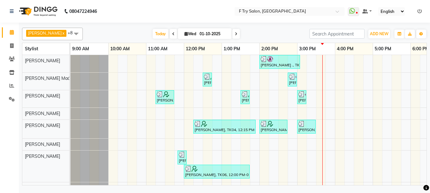
click at [336, 77] on div "Nidhi ., TK02, 02:00 PM-03:05 PM, Nails - Natural Nails Gel Nail Polish (F),Nai…" at bounding box center [315, 130] width 491 height 151
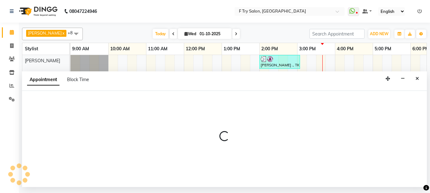
select select "14056"
select select "960"
select select "tentative"
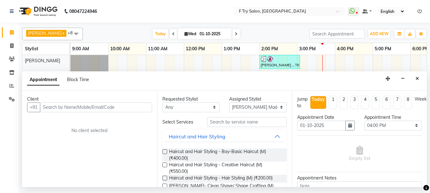
click at [77, 109] on input "text" at bounding box center [96, 108] width 112 height 10
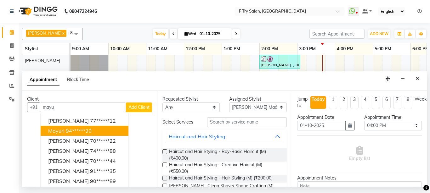
click at [78, 129] on ngb-highlight "94******30" at bounding box center [79, 131] width 26 height 6
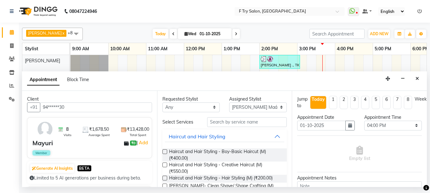
type input "94******30"
click at [230, 120] on input "text" at bounding box center [247, 122] width 80 height 10
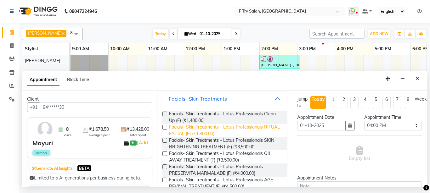
scroll to position [76, 0]
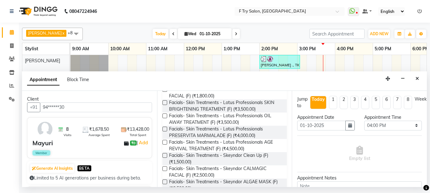
type input "faci"
click at [165, 103] on label at bounding box center [164, 102] width 5 height 5
click at [165, 103] on input "checkbox" at bounding box center [164, 103] width 4 height 4
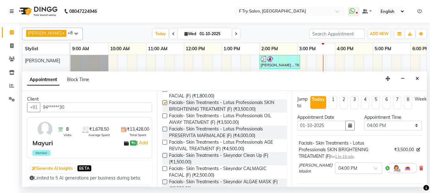
checkbox input "false"
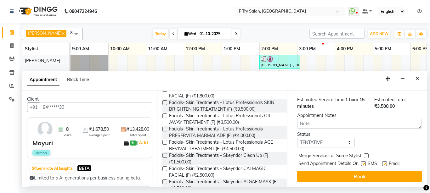
scroll to position [95, 0]
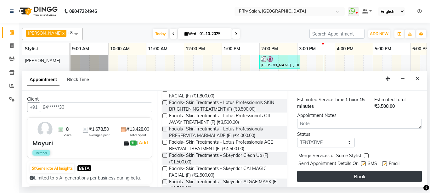
click at [357, 171] on button "Book" at bounding box center [359, 176] width 125 height 11
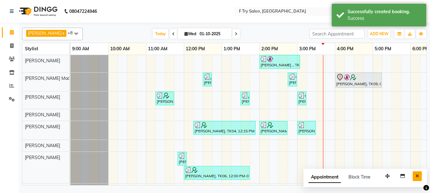
click at [416, 177] on icon "Close" at bounding box center [416, 176] width 3 height 4
